Goal: Transaction & Acquisition: Purchase product/service

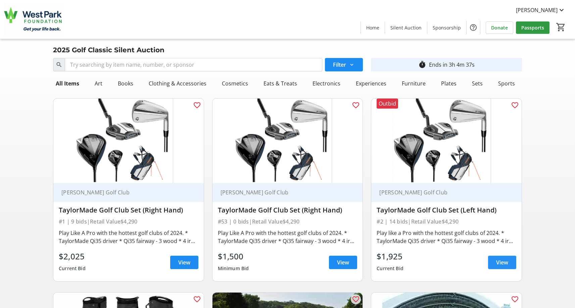
click at [494, 264] on span at bounding box center [502, 263] width 28 height 16
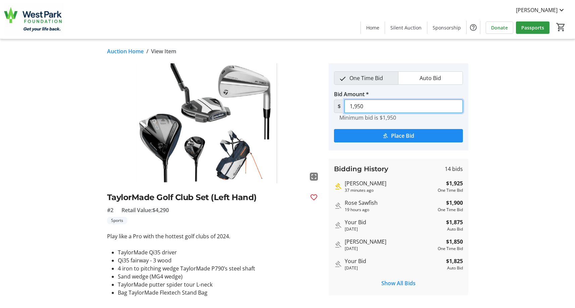
click at [365, 104] on input "1,950" at bounding box center [403, 106] width 118 height 13
type input "2,000"
click at [421, 73] on span "Auto Bid" at bounding box center [430, 78] width 30 height 13
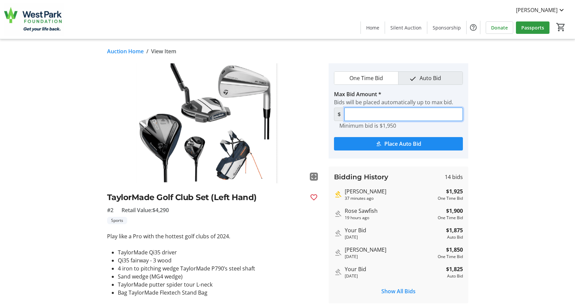
click at [375, 115] on input "Max Bid Amount *" at bounding box center [403, 114] width 118 height 13
type input "2,000"
click at [396, 144] on span "Place Auto Bid" at bounding box center [402, 144] width 37 height 8
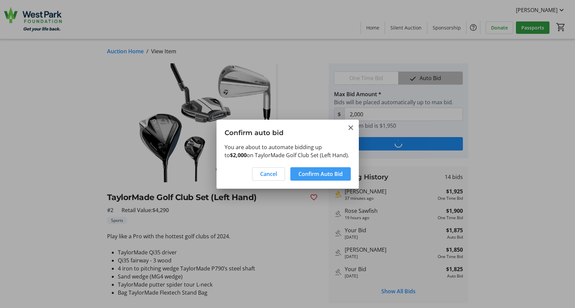
click at [328, 174] on span "Confirm Auto Bid" at bounding box center [320, 174] width 44 height 8
